Goal: Information Seeking & Learning: Learn about a topic

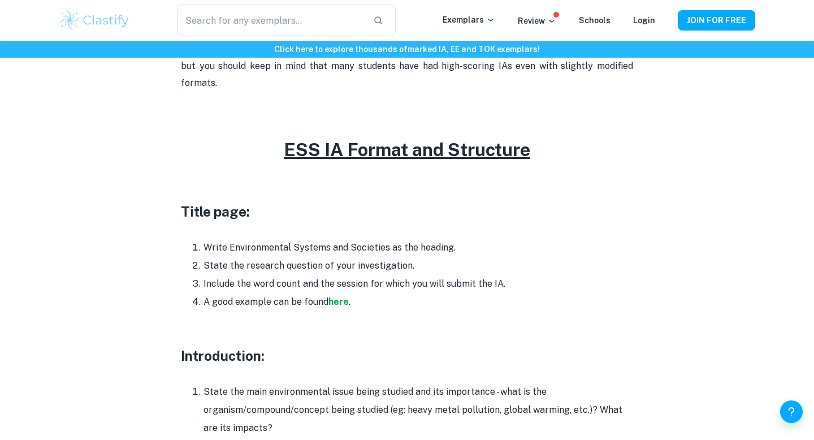
scroll to position [454, 0]
drag, startPoint x: 230, startPoint y: 223, endPoint x: 328, endPoint y: 224, distance: 98.3
click at [328, 238] on li "Write Environmental Systems and Societies as the heading." at bounding box center [417, 247] width 429 height 18
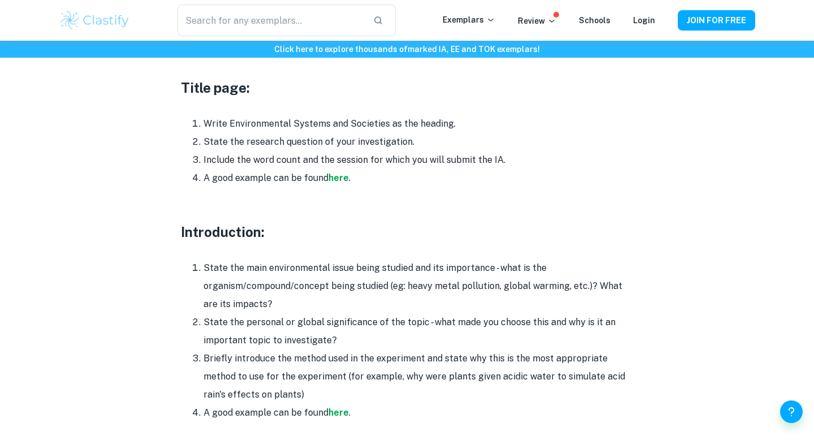
scroll to position [578, 0]
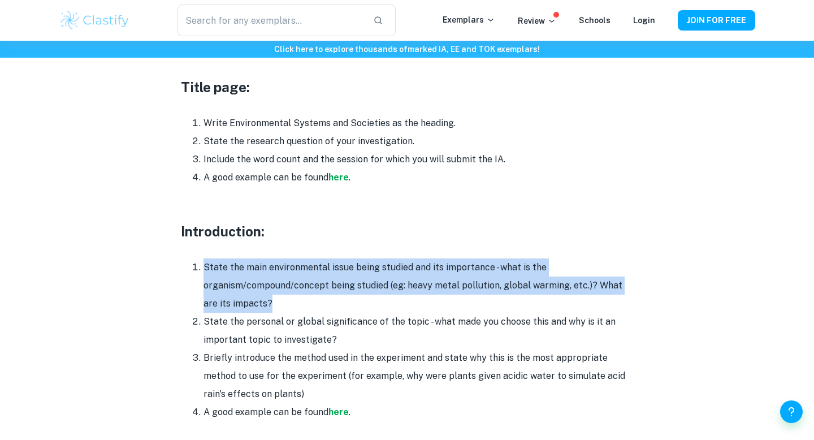
drag, startPoint x: 328, startPoint y: 234, endPoint x: 379, endPoint y: 289, distance: 75.6
click at [379, 289] on li "State the main environmental issue being studied and its importance - what is t…" at bounding box center [417, 285] width 429 height 54
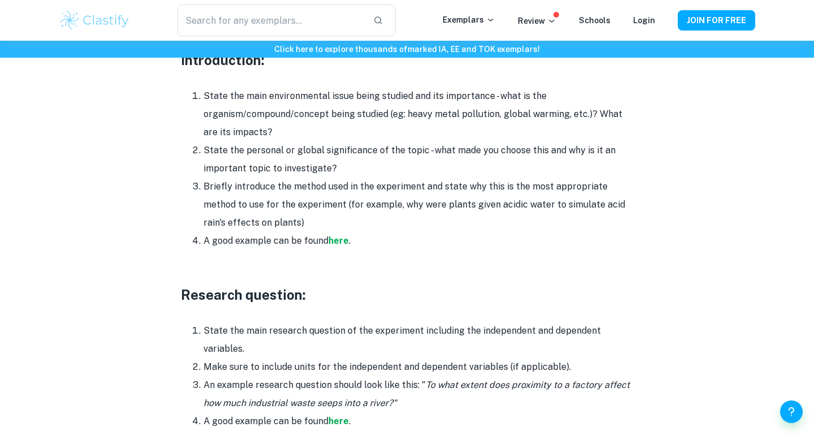
scroll to position [752, 0]
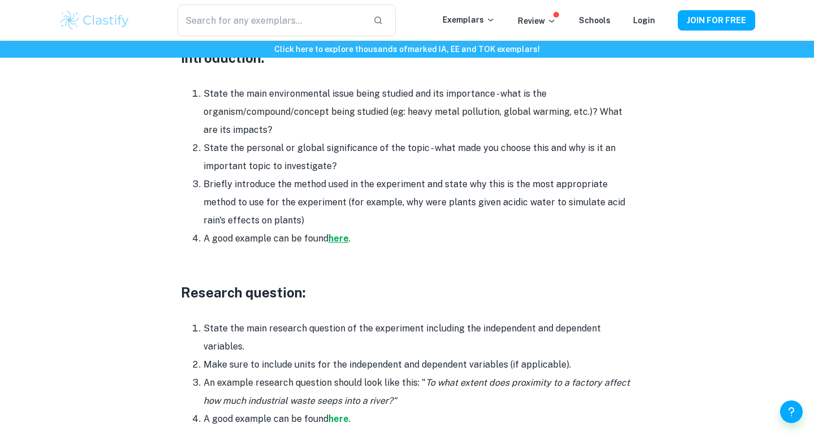
click at [339, 233] on strong "here" at bounding box center [338, 238] width 20 height 11
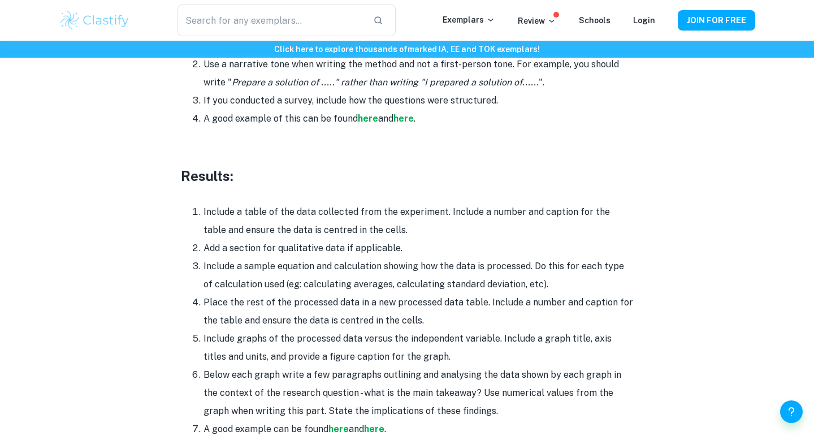
scroll to position [2517, 0]
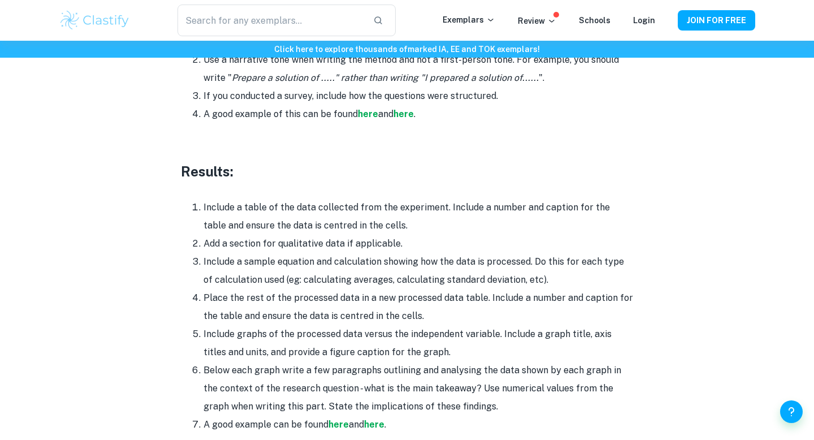
drag, startPoint x: 269, startPoint y: 189, endPoint x: 490, endPoint y: 210, distance: 222.5
click at [492, 209] on li "Include a table of the data collected from the experiment. Include a number and…" at bounding box center [417, 216] width 429 height 36
click at [490, 210] on li "Include a table of the data collected from the experiment. Include a number and…" at bounding box center [417, 216] width 429 height 36
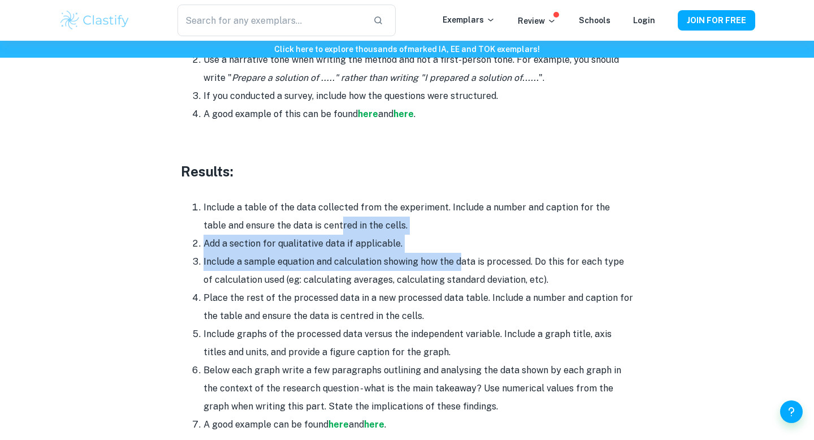
drag, startPoint x: 314, startPoint y: 199, endPoint x: 458, endPoint y: 246, distance: 151.4
click at [459, 246] on ol "Include a table of the data collected from the experiment. Include a number and…" at bounding box center [407, 315] width 452 height 235
click at [458, 253] on li "Include a sample equation and calculation showing how the data is processed. Do…" at bounding box center [417, 271] width 429 height 36
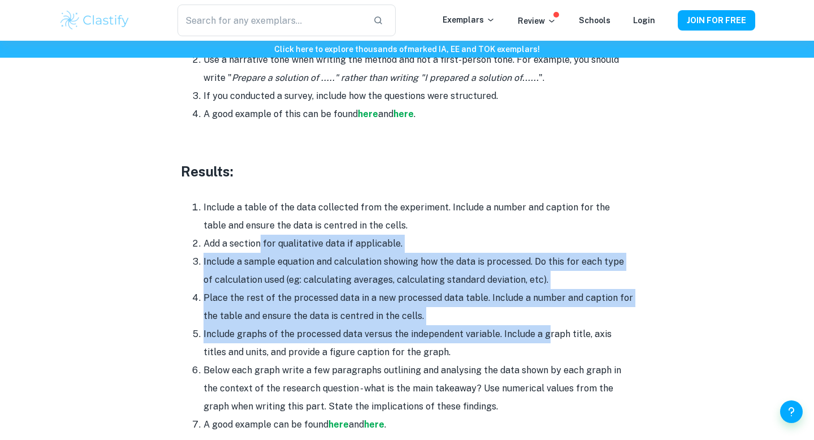
drag, startPoint x: 258, startPoint y: 218, endPoint x: 540, endPoint y: 323, distance: 301.5
click at [541, 323] on ol "Include a table of the data collected from the experiment. Include a number and…" at bounding box center [407, 315] width 452 height 235
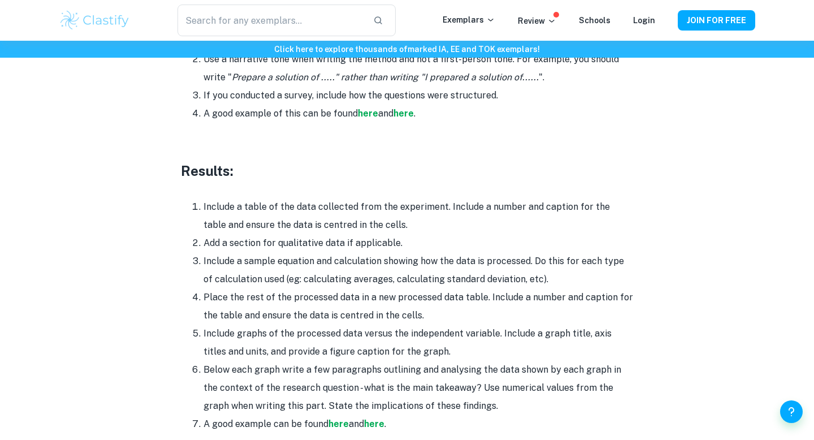
click at [541, 324] on li "Include graphs of the processed data versus the independent variable. Include a…" at bounding box center [417, 342] width 429 height 36
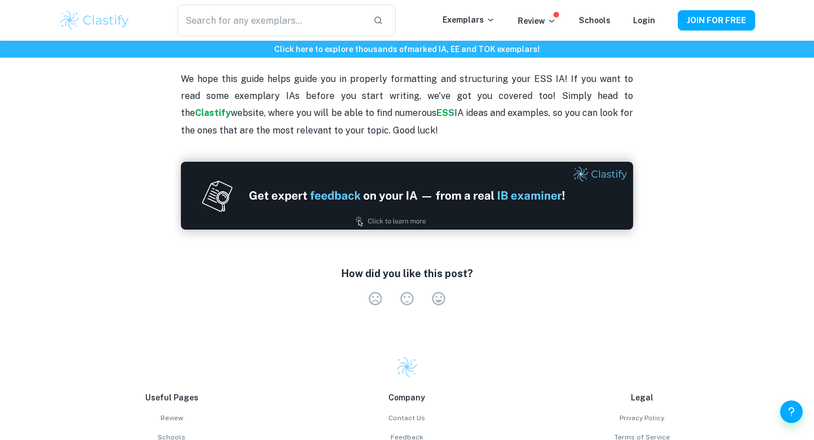
scroll to position [3470, 0]
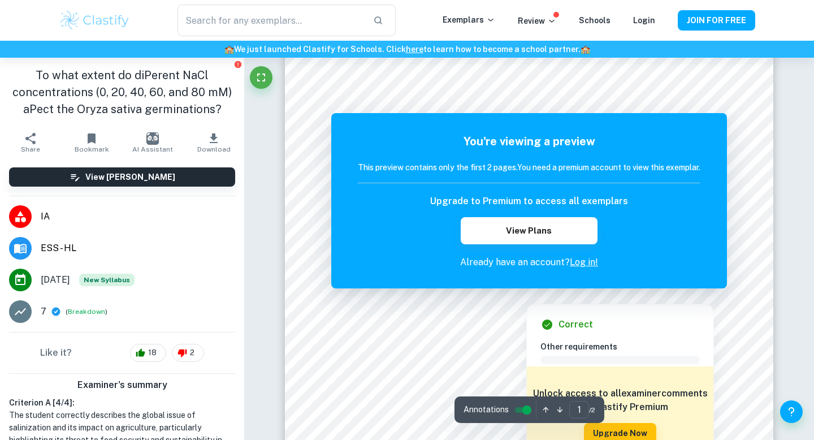
scroll to position [47, 0]
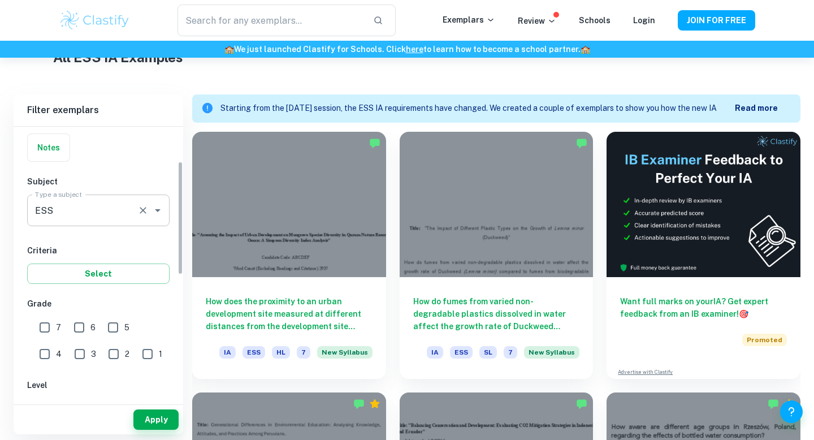
scroll to position [83, 0]
click at [46, 332] on input "7" at bounding box center [44, 325] width 23 height 23
checkbox input "true"
click at [144, 423] on button "Apply" at bounding box center [155, 419] width 45 height 20
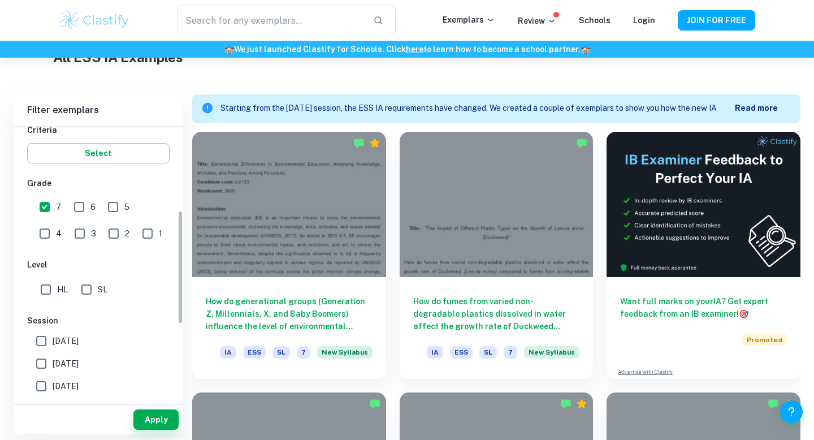
scroll to position [200, 0]
click at [96, 294] on input "SL" at bounding box center [86, 291] width 23 height 23
checkbox input "true"
click at [163, 424] on button "Apply" at bounding box center [155, 419] width 45 height 20
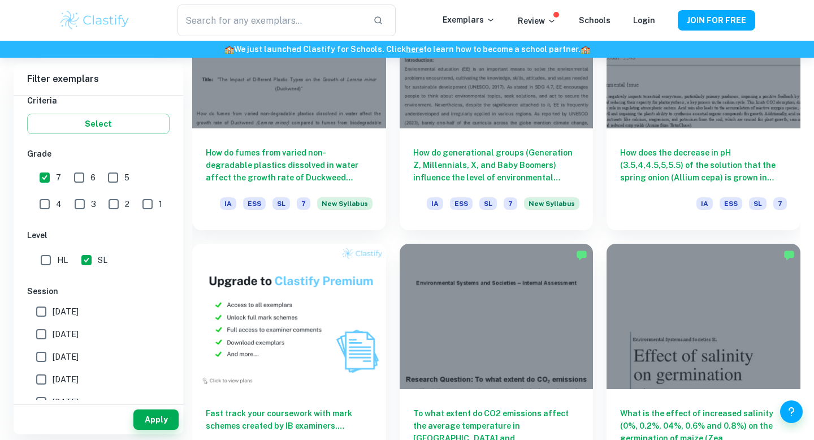
scroll to position [694, 0]
